Goal: Task Accomplishment & Management: Complete application form

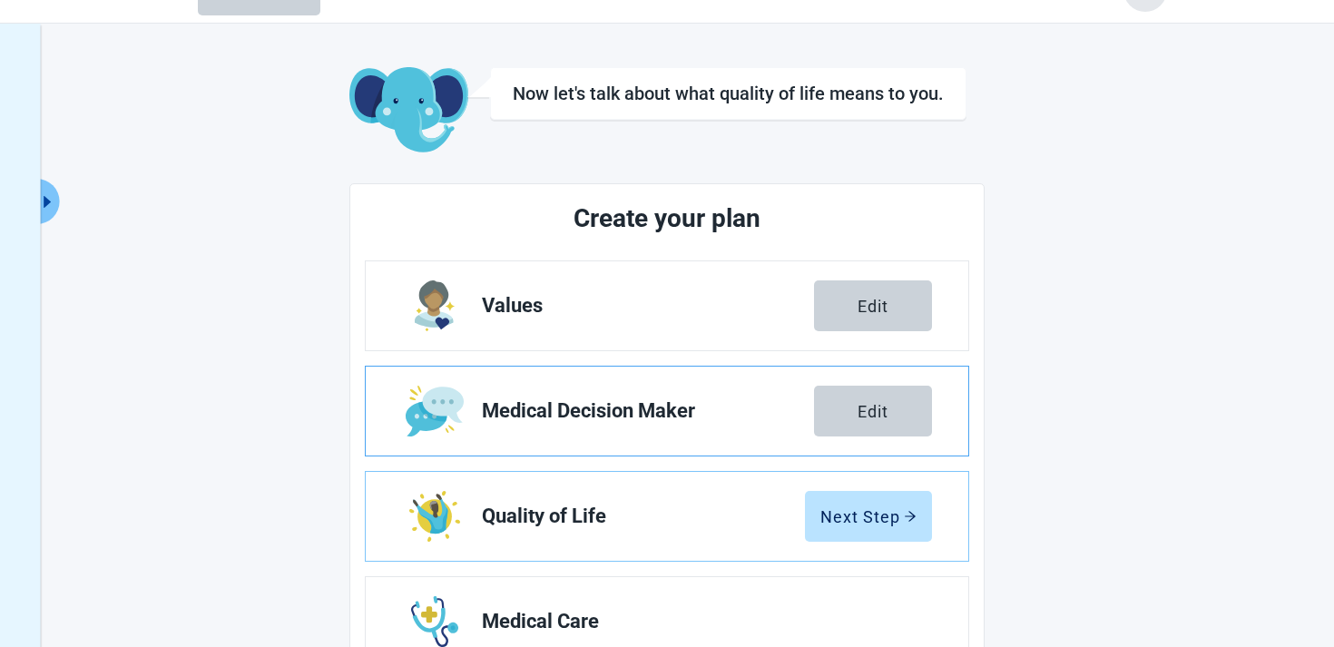
scroll to position [46, 0]
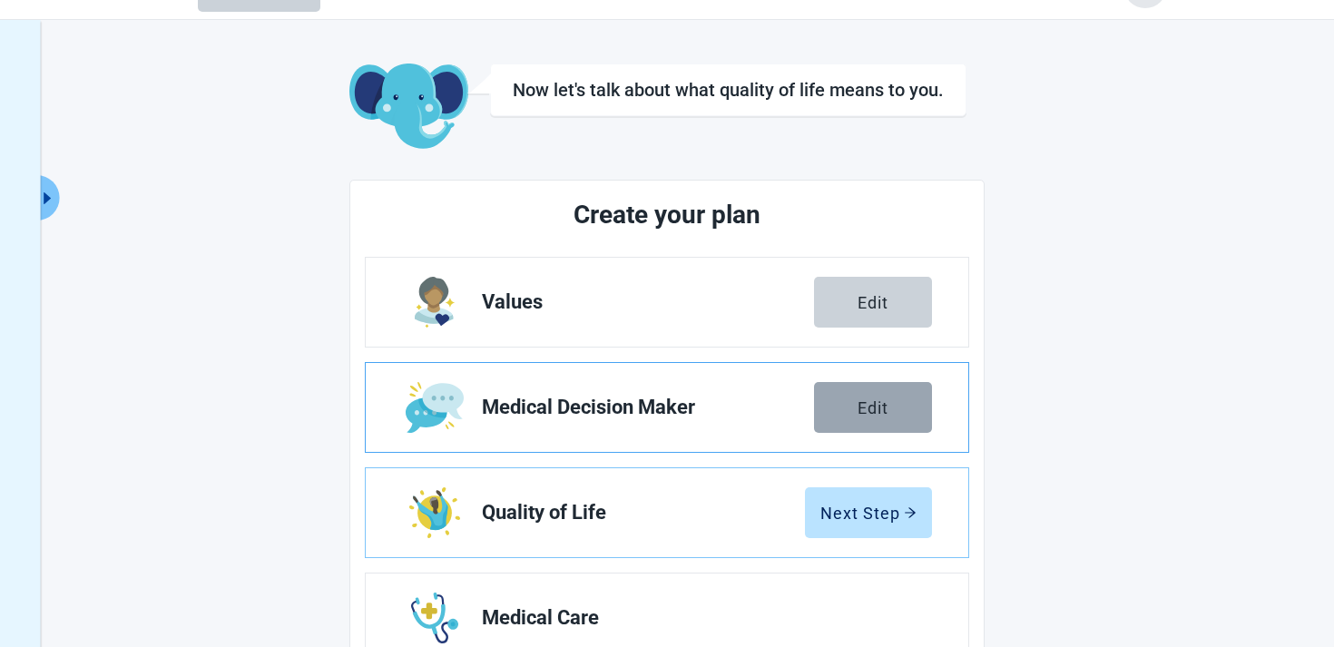
click at [852, 404] on button "Edit" at bounding box center [873, 407] width 118 height 51
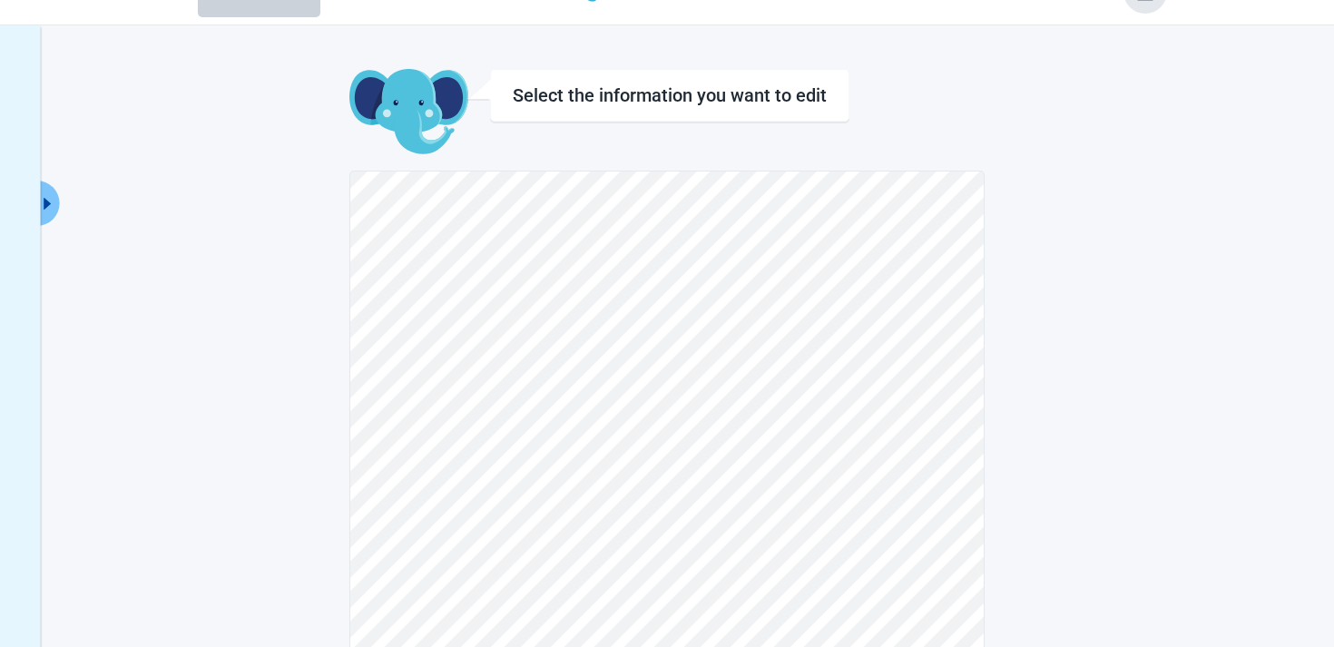
scroll to position [51, 0]
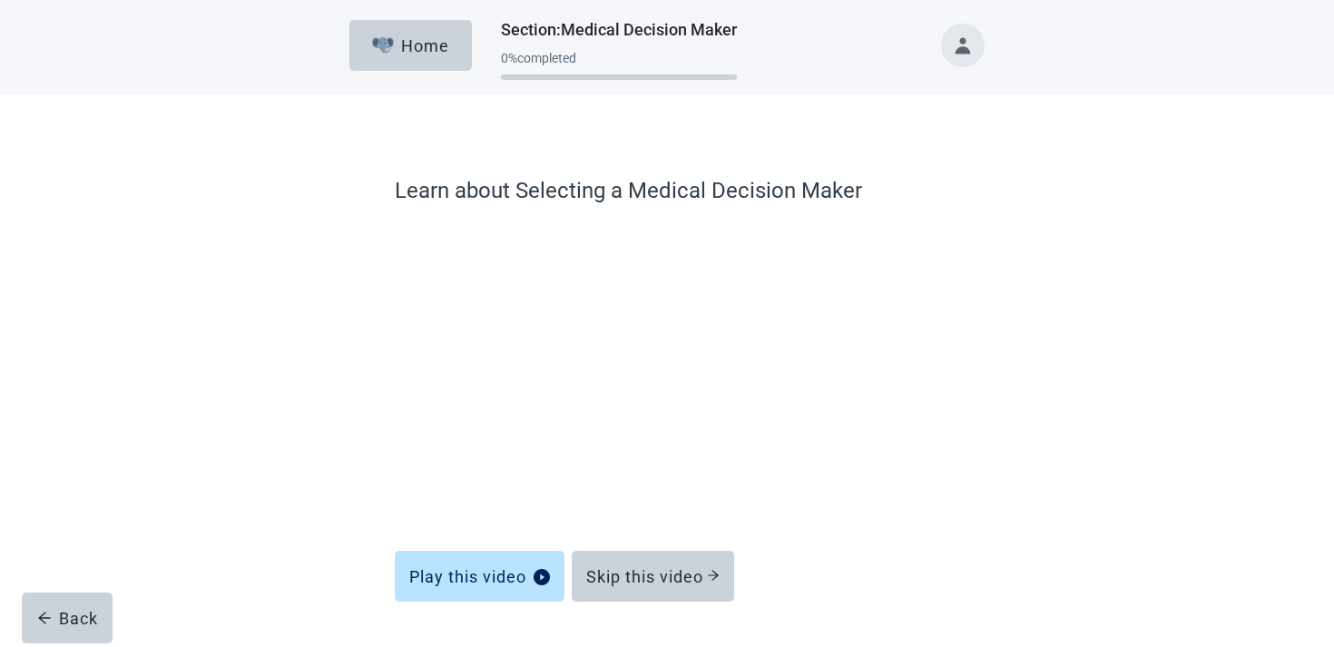
scroll to position [53, 0]
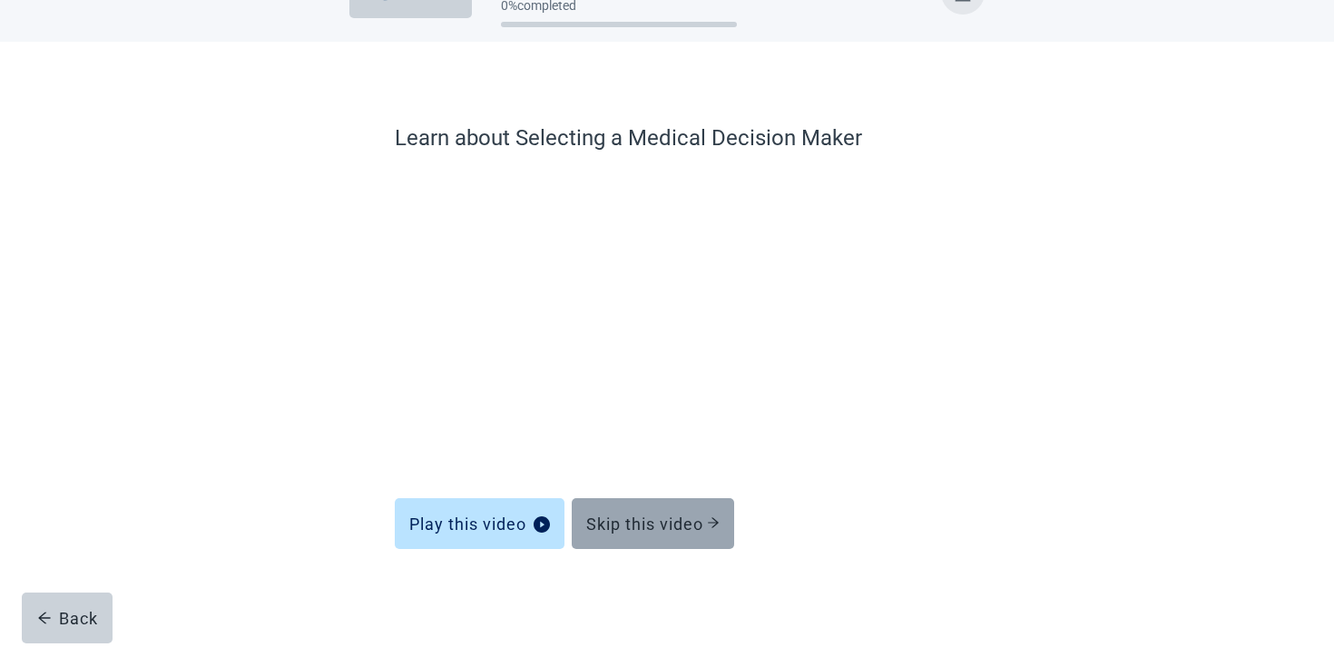
click at [635, 533] on button "Skip this video" at bounding box center [653, 523] width 162 height 51
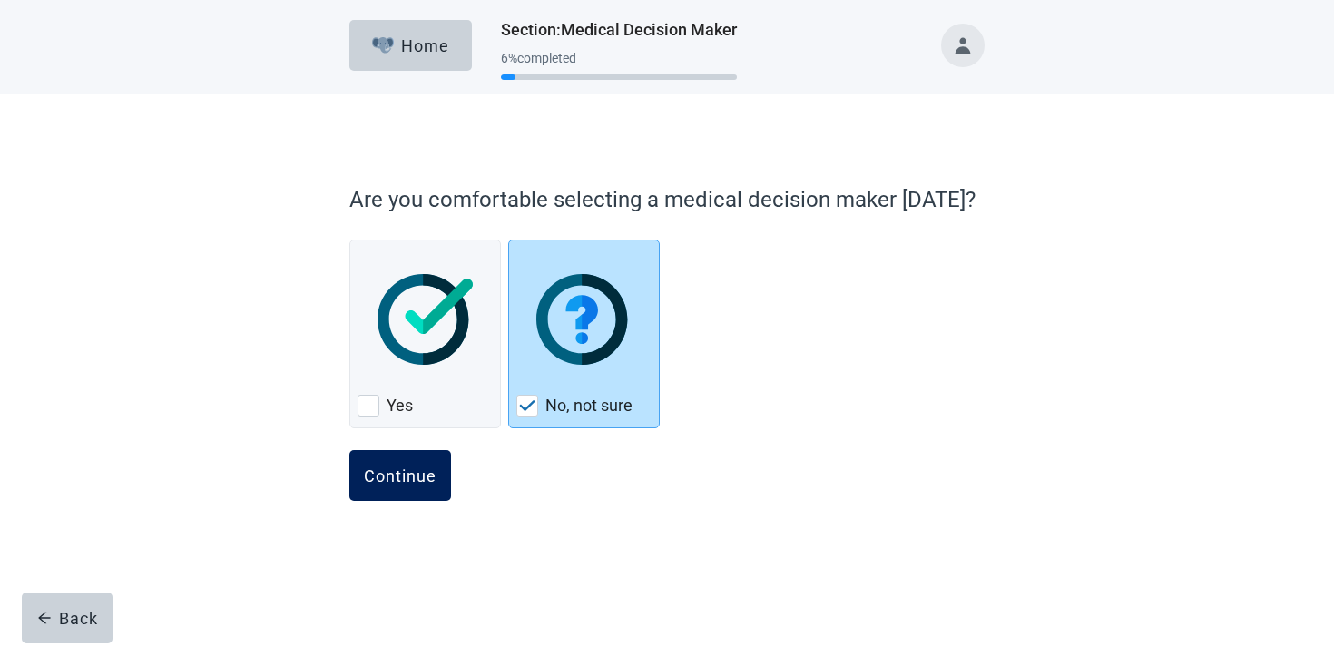
click at [416, 468] on div "Continue" at bounding box center [400, 476] width 73 height 18
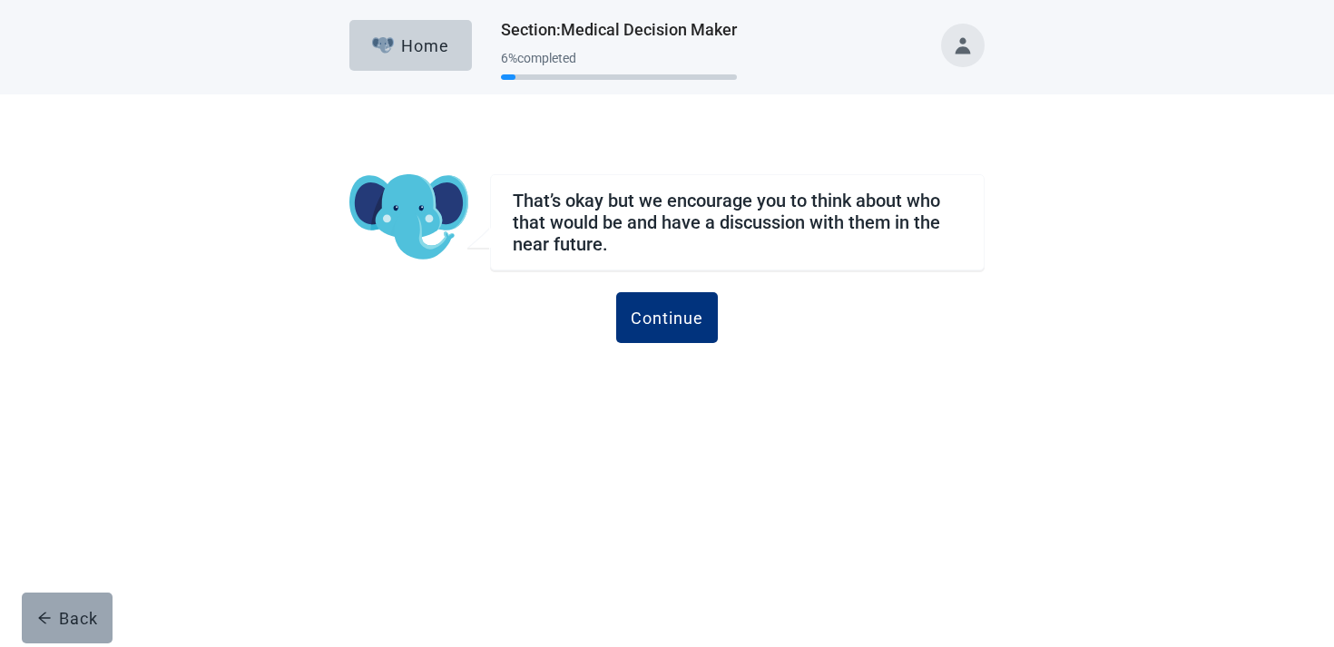
click at [66, 609] on div "Back" at bounding box center [67, 618] width 61 height 18
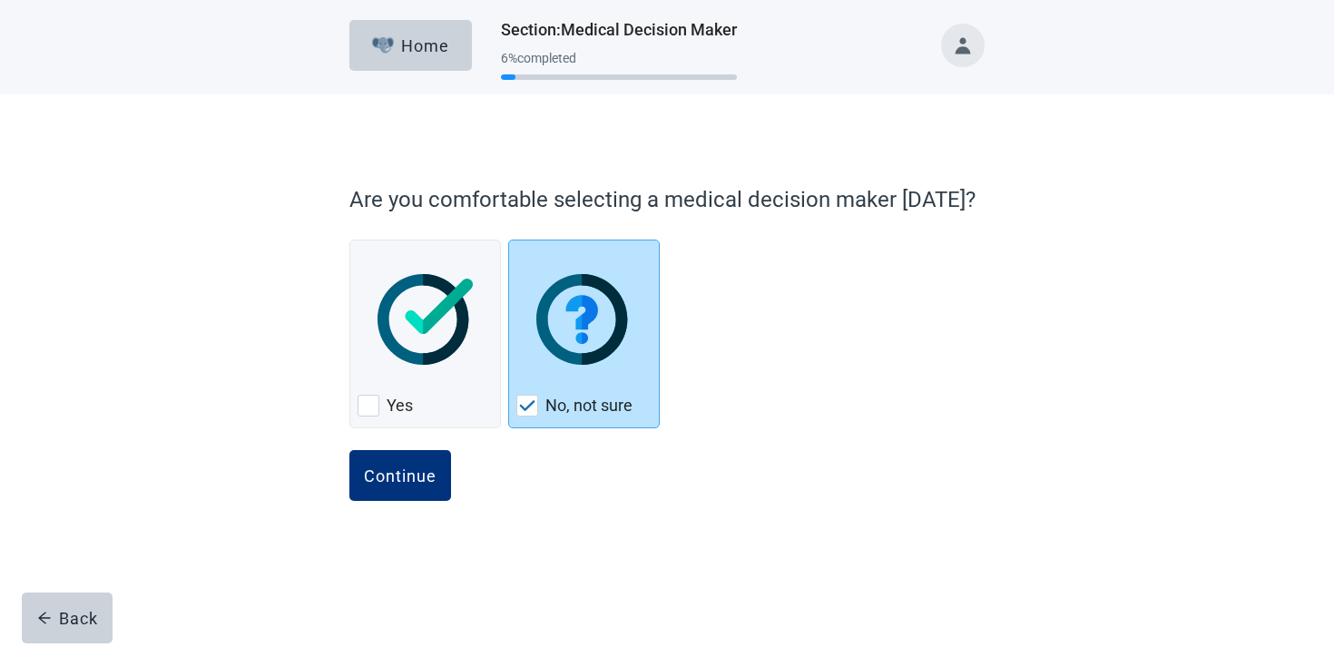
click at [66, 609] on div "Back" at bounding box center [67, 618] width 61 height 18
